Goal: Navigation & Orientation: Go to known website

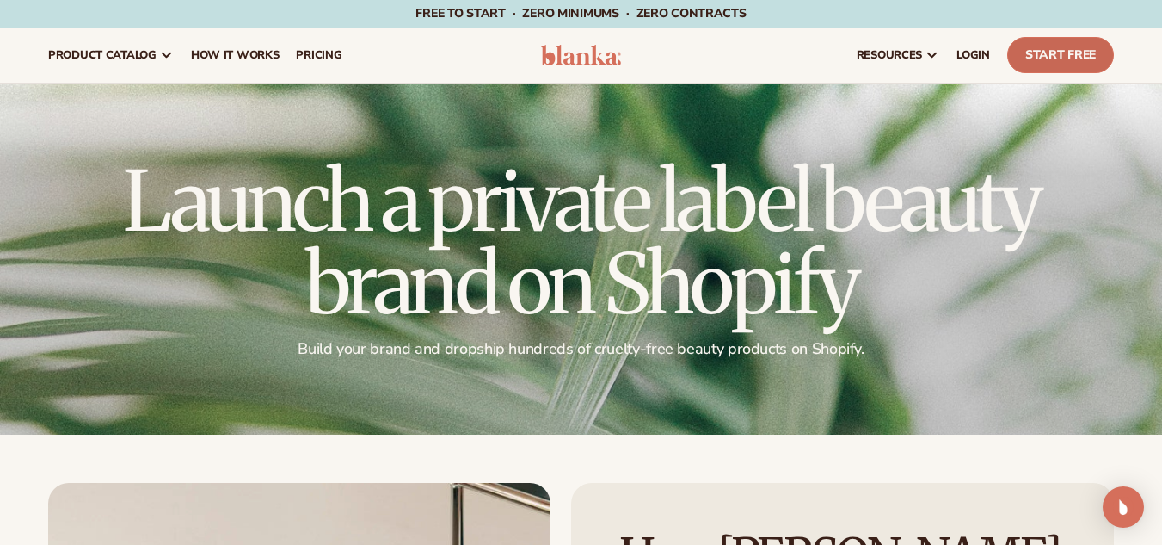
click at [1056, 59] on link "Start Free" at bounding box center [1060, 55] width 107 height 36
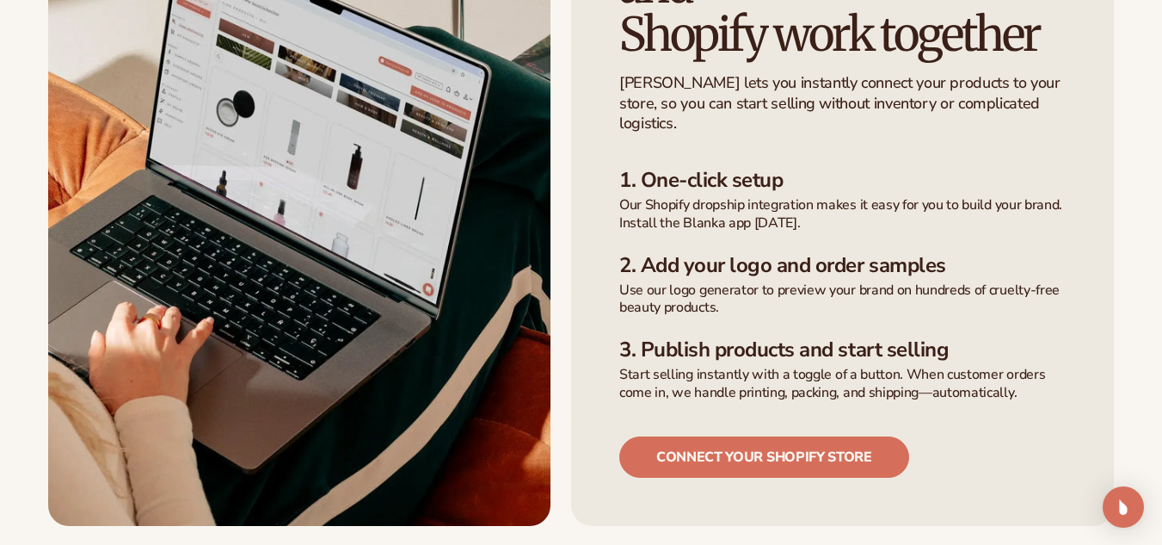
scroll to position [619, 0]
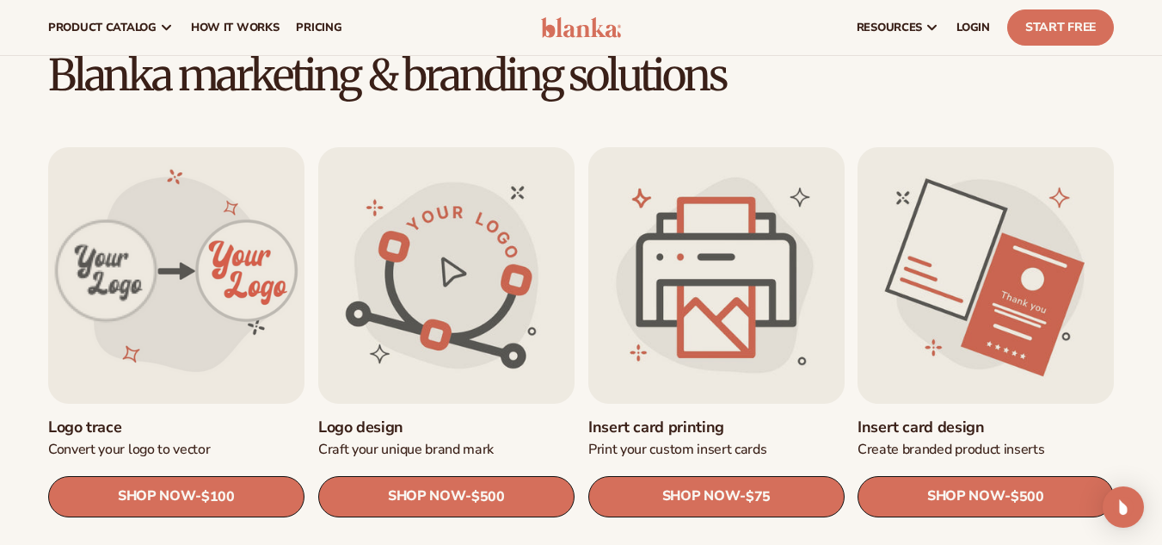
scroll to position [447, 0]
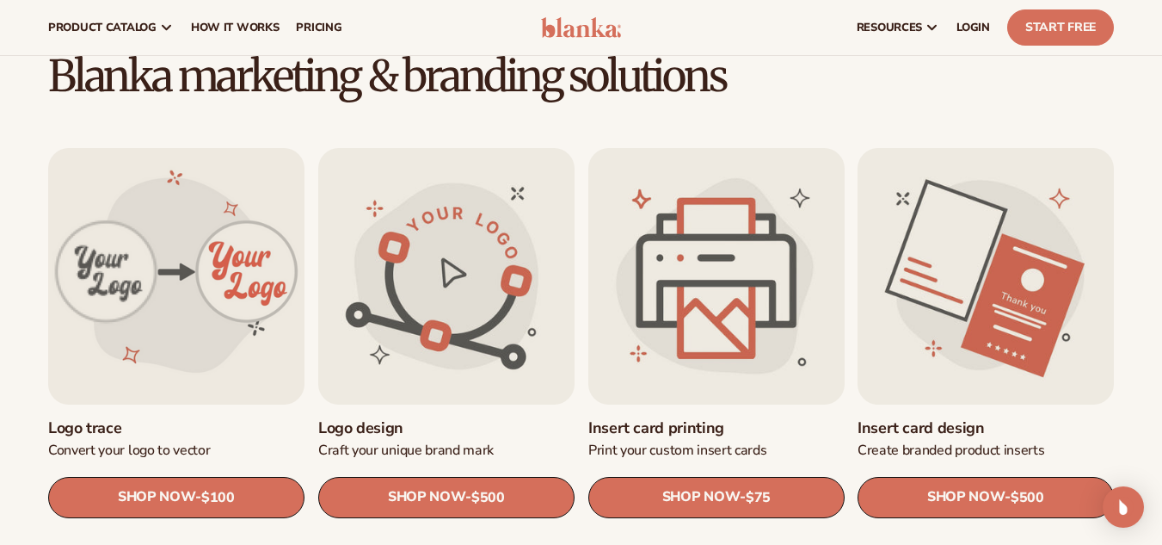
click at [489, 73] on h2 "Blanka marketing & branding solutions" at bounding box center [581, 77] width 1162 height 46
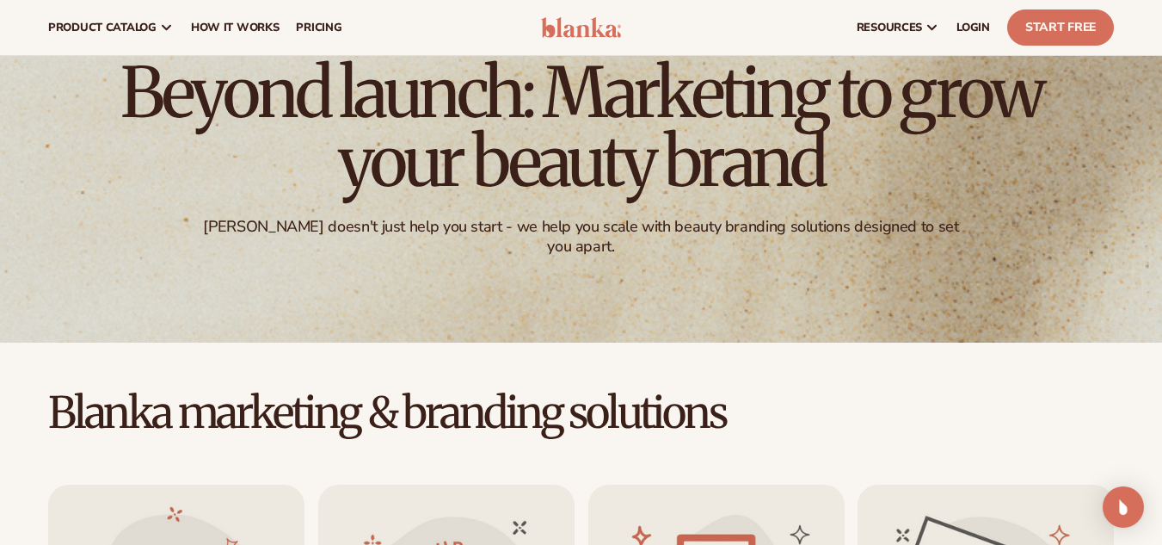
scroll to position [0, 0]
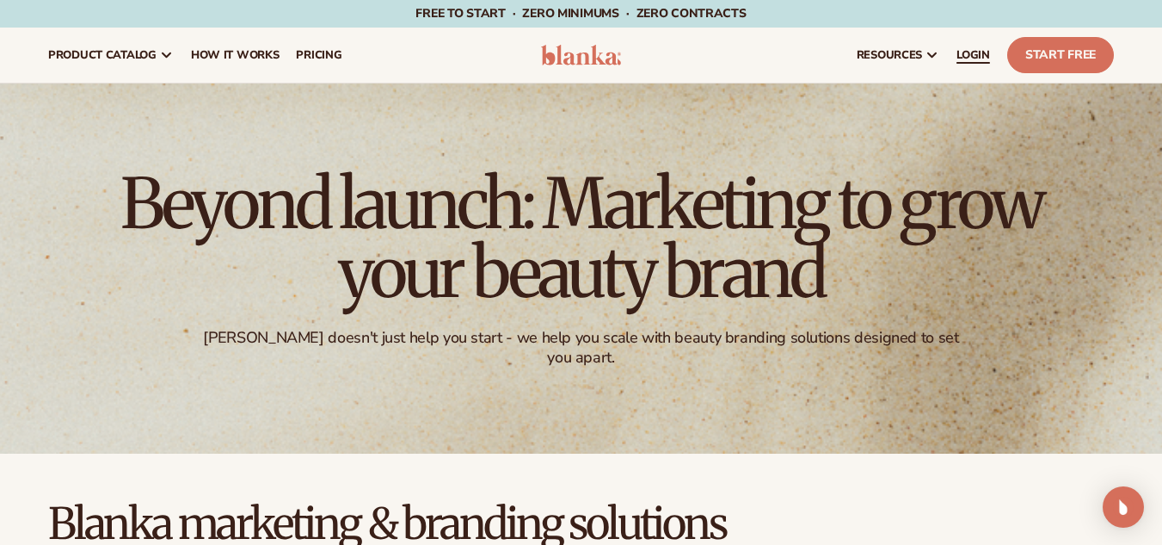
click at [983, 46] on link "LOGIN" at bounding box center [973, 55] width 51 height 55
